Goal: Task Accomplishment & Management: Manage account settings

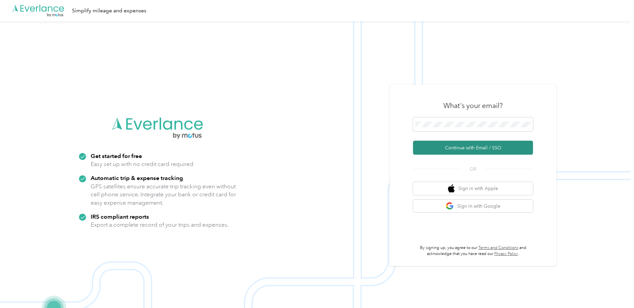
click at [452, 147] on button "Continue with Email / SSO" at bounding box center [473, 148] width 120 height 14
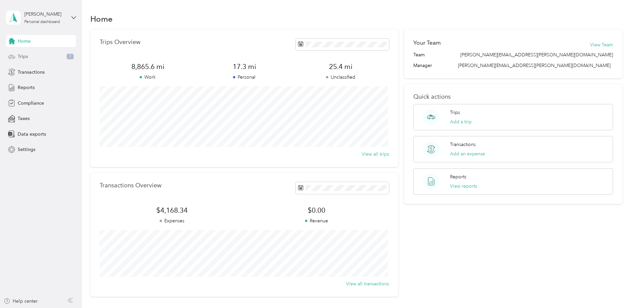
click at [55, 58] on div "Trips 7" at bounding box center [41, 57] width 70 height 12
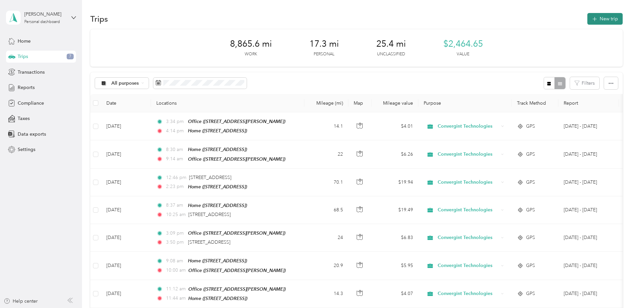
click at [610, 20] on button "New trip" at bounding box center [605, 19] width 35 height 12
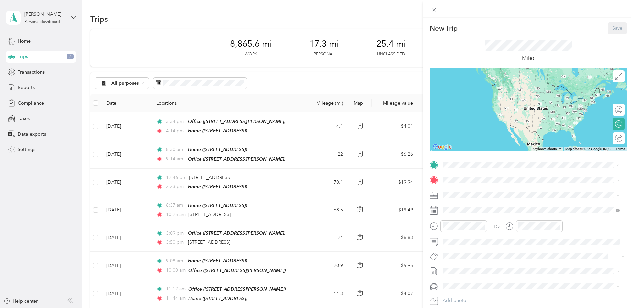
click at [474, 221] on div "Home 7020 N Audubon Dr, Spokane, WA, United States , 99208, Spokane, WA, United…" at bounding box center [477, 216] width 42 height 14
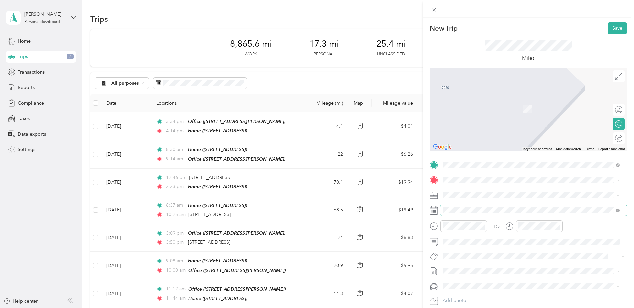
click at [483, 206] on span at bounding box center [534, 210] width 187 height 11
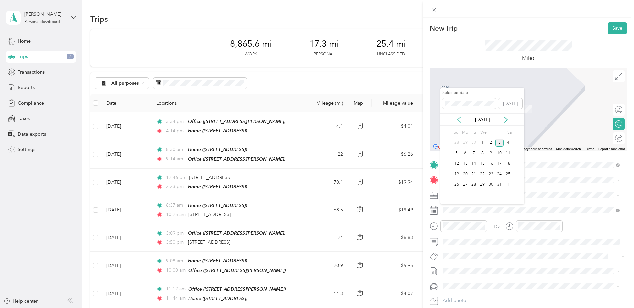
click at [461, 117] on icon at bounding box center [459, 120] width 3 height 6
click at [490, 173] on div "25" at bounding box center [491, 174] width 9 height 8
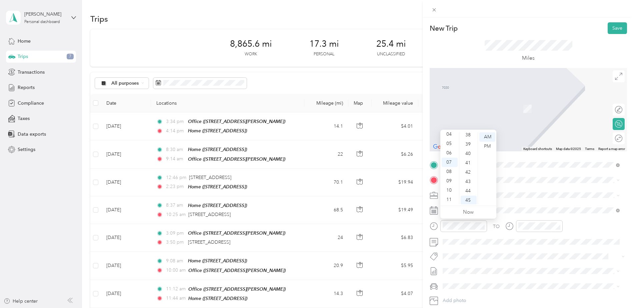
scroll to position [324, 0]
click at [470, 143] on div "30" at bounding box center [469, 146] width 16 height 9
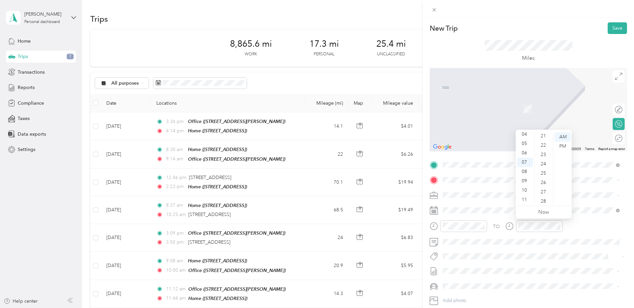
scroll to position [0, 0]
click at [543, 135] on div "00" at bounding box center [544, 136] width 16 height 9
click at [465, 290] on span at bounding box center [534, 286] width 187 height 11
click at [467, 272] on span "Volkswagen Tiguan" at bounding box center [465, 275] width 41 height 6
click at [462, 290] on span "Sep 1 - 30, 2025" at bounding box center [459, 293] width 33 height 7
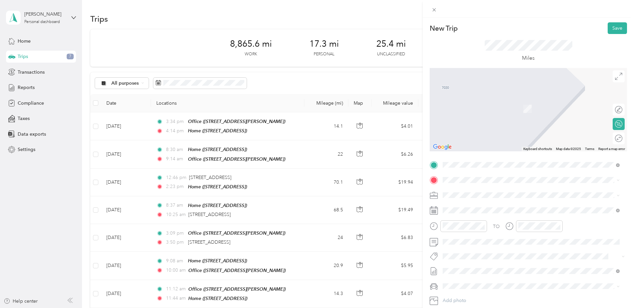
click at [453, 186] on div "TO Add photo" at bounding box center [528, 240] width 197 height 161
click at [482, 206] on span "203 Olds Station Road Wenatchee, Washington 98801, United States" at bounding box center [489, 204] width 67 height 6
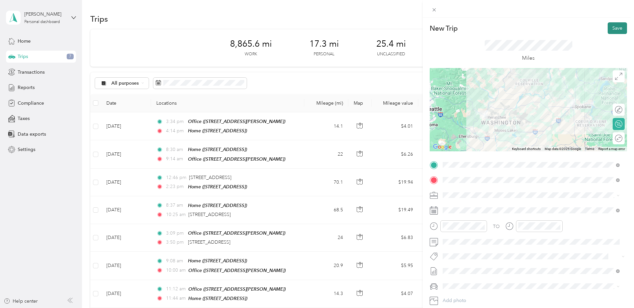
click at [611, 32] on button "Save" at bounding box center [617, 28] width 19 height 12
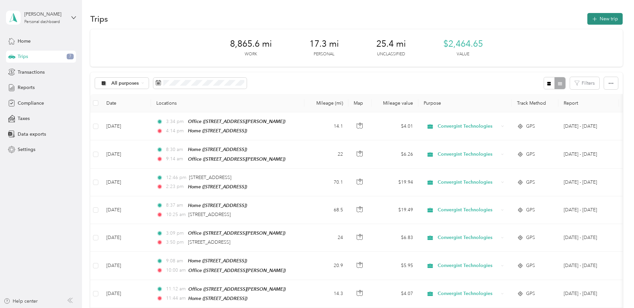
click at [599, 21] on button "New trip" at bounding box center [605, 19] width 35 height 12
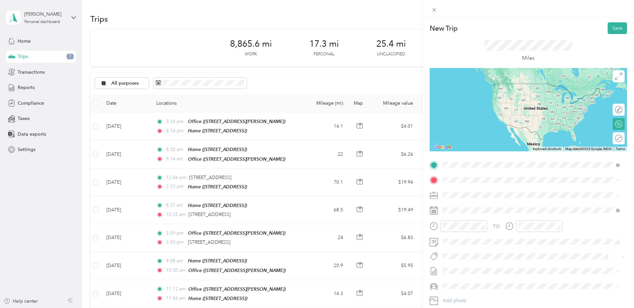
click at [470, 192] on span "203 Olds Station Road Wenatchee, Washington 98801, United States" at bounding box center [489, 189] width 67 height 6
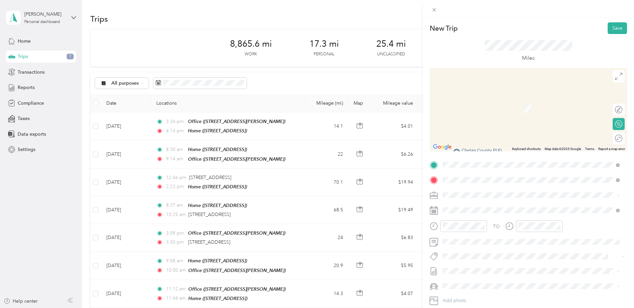
click at [498, 217] on div "Home 7020 N Audubon Dr, Spokane, WA, United States , 99208, Spokane, WA, United…" at bounding box center [477, 210] width 42 height 14
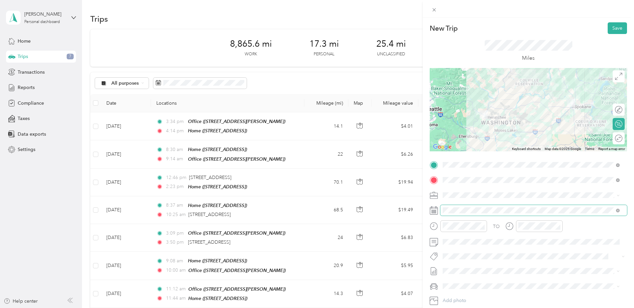
click at [473, 205] on span at bounding box center [534, 210] width 187 height 11
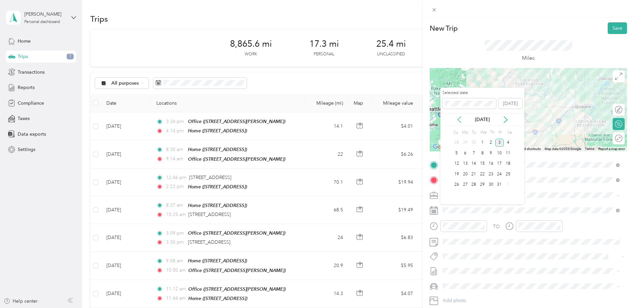
click at [459, 120] on icon at bounding box center [459, 119] width 7 height 7
click at [488, 175] on div "25" at bounding box center [491, 174] width 9 height 8
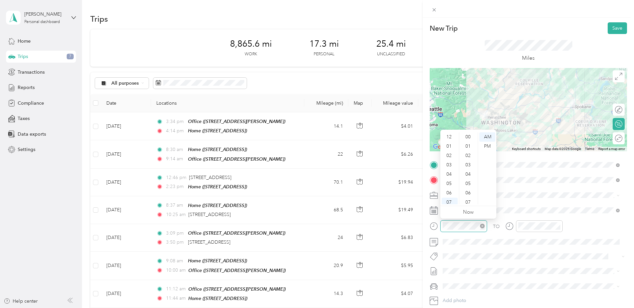
scroll to position [40, 0]
click at [452, 200] on div "11" at bounding box center [450, 199] width 16 height 9
click at [471, 187] on div "45" at bounding box center [469, 190] width 16 height 9
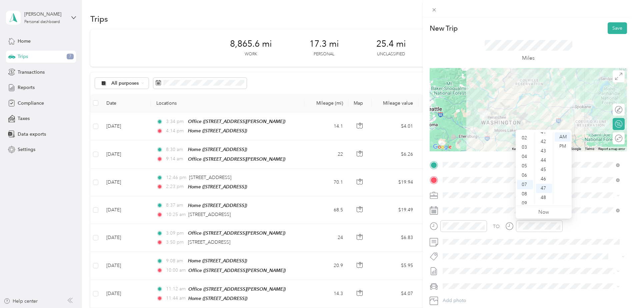
scroll to position [10, 0]
click at [525, 156] on div "03" at bounding box center [525, 155] width 16 height 9
click at [543, 137] on div "00" at bounding box center [544, 136] width 16 height 9
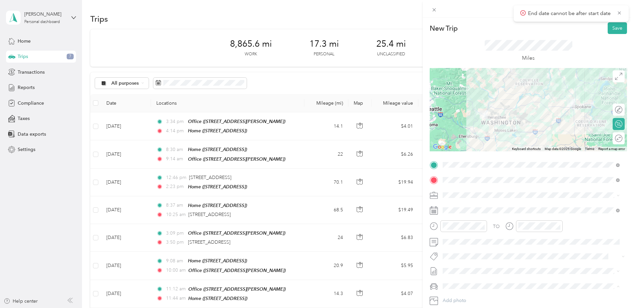
click at [473, 270] on li "Volkswagen Tiguan" at bounding box center [532, 275] width 182 height 12
click at [469, 290] on span "Sep 1 - 30, 2025" at bounding box center [459, 293] width 33 height 7
click at [613, 23] on button "Save" at bounding box center [617, 28] width 19 height 12
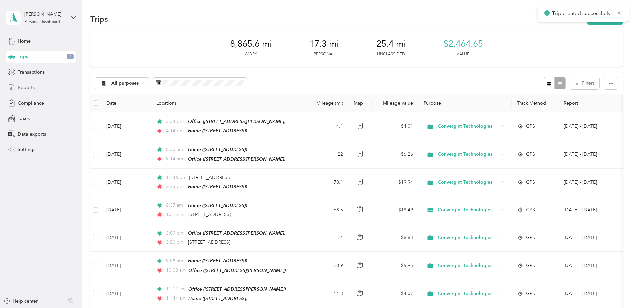
click at [46, 87] on div "Reports" at bounding box center [41, 88] width 70 height 12
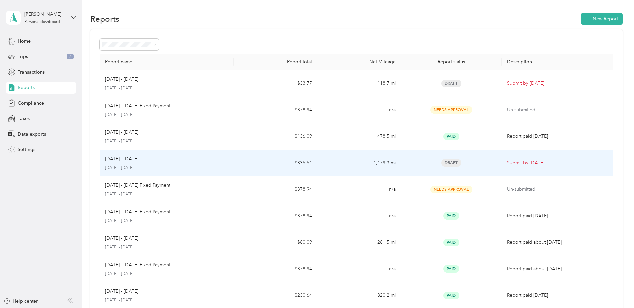
click at [264, 166] on td "$335.51" at bounding box center [276, 163] width 84 height 27
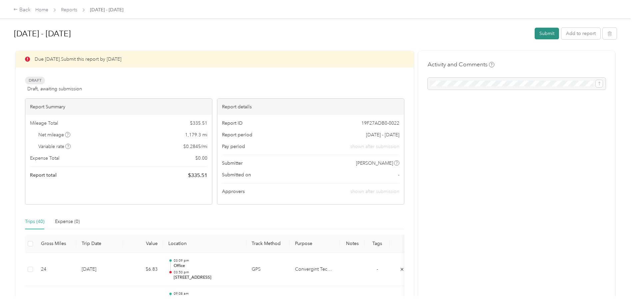
click at [543, 33] on button "Submit" at bounding box center [547, 34] width 24 height 12
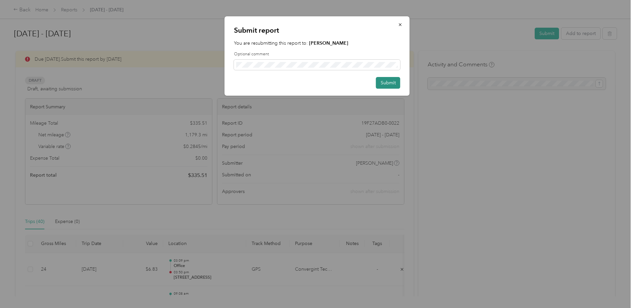
click at [387, 84] on button "Submit" at bounding box center [388, 83] width 24 height 12
